Goal: Find specific page/section: Find specific page/section

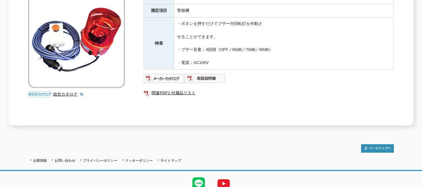
scroll to position [94, 0]
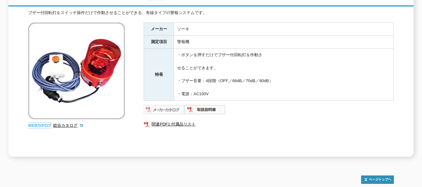
click at [171, 106] on img at bounding box center [164, 110] width 41 height 10
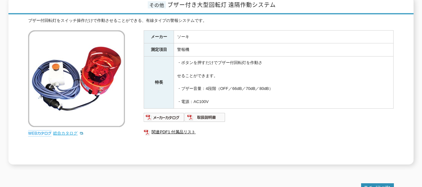
scroll to position [0, 0]
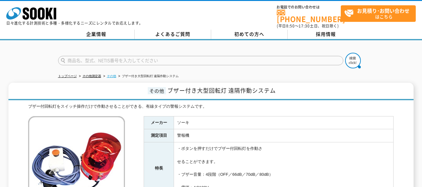
click at [113, 74] on link "その他" at bounding box center [111, 75] width 9 height 3
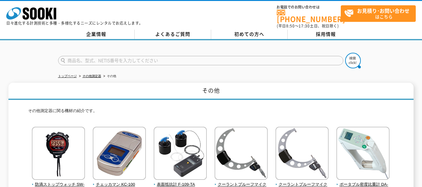
click at [108, 56] on input "text" at bounding box center [200, 60] width 285 height 9
type input "回転灯"
click at [345, 53] on button at bounding box center [353, 61] width 16 height 16
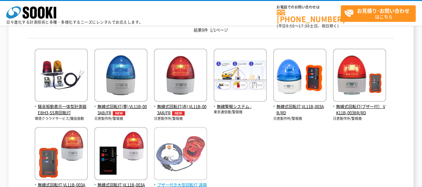
scroll to position [125, 0]
